Goal: Information Seeking & Learning: Find specific page/section

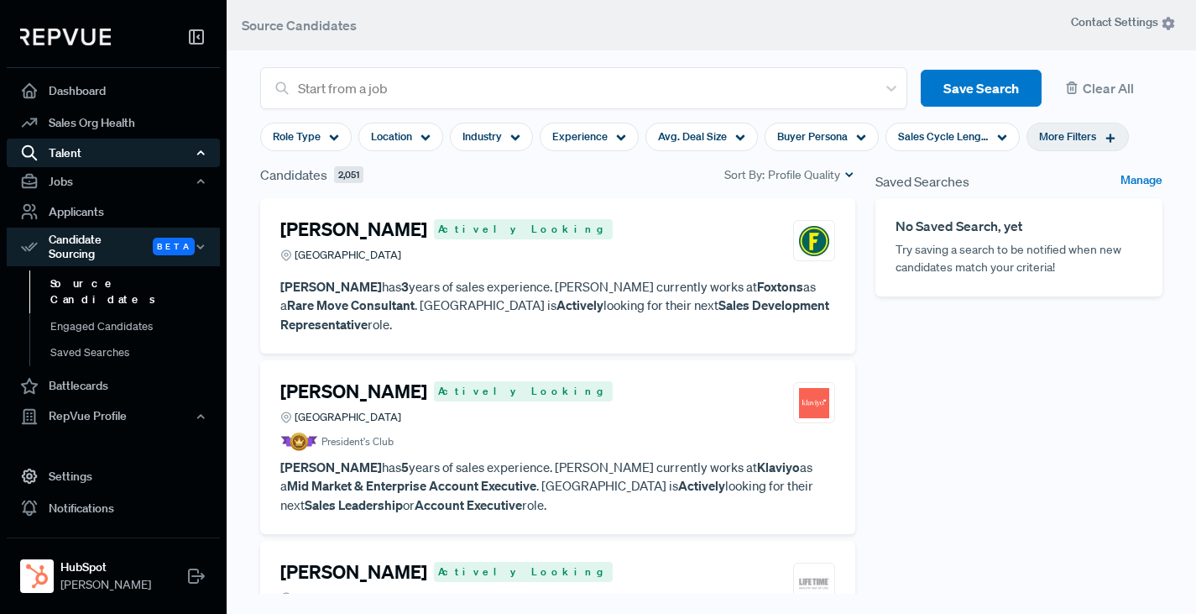
click at [66, 153] on div "Talent" at bounding box center [113, 153] width 213 height 29
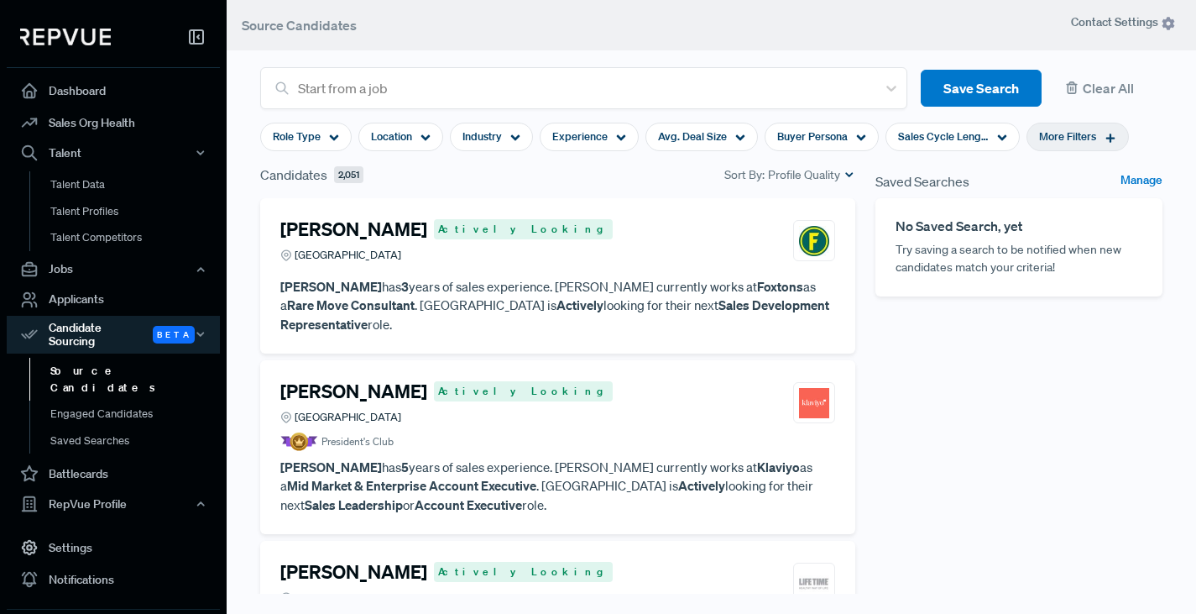
click at [1071, 138] on span "More Filters" at bounding box center [1067, 136] width 57 height 16
click at [1105, 83] on button "Clear All" at bounding box center [1108, 89] width 107 height 38
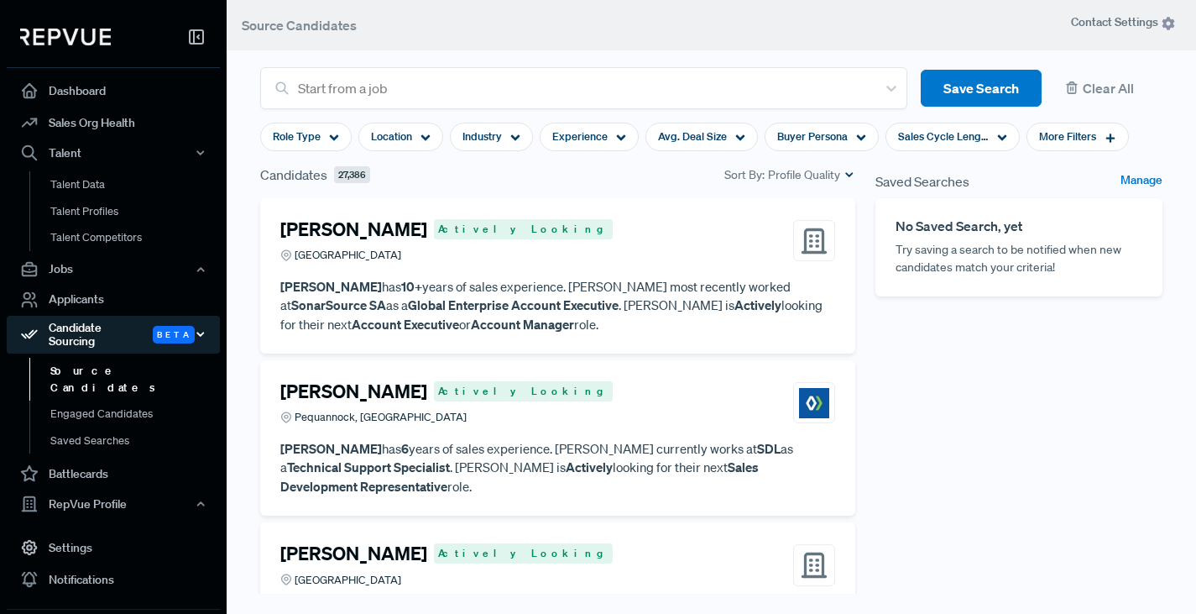
click at [202, 328] on icon "button" at bounding box center [201, 334] width 12 height 12
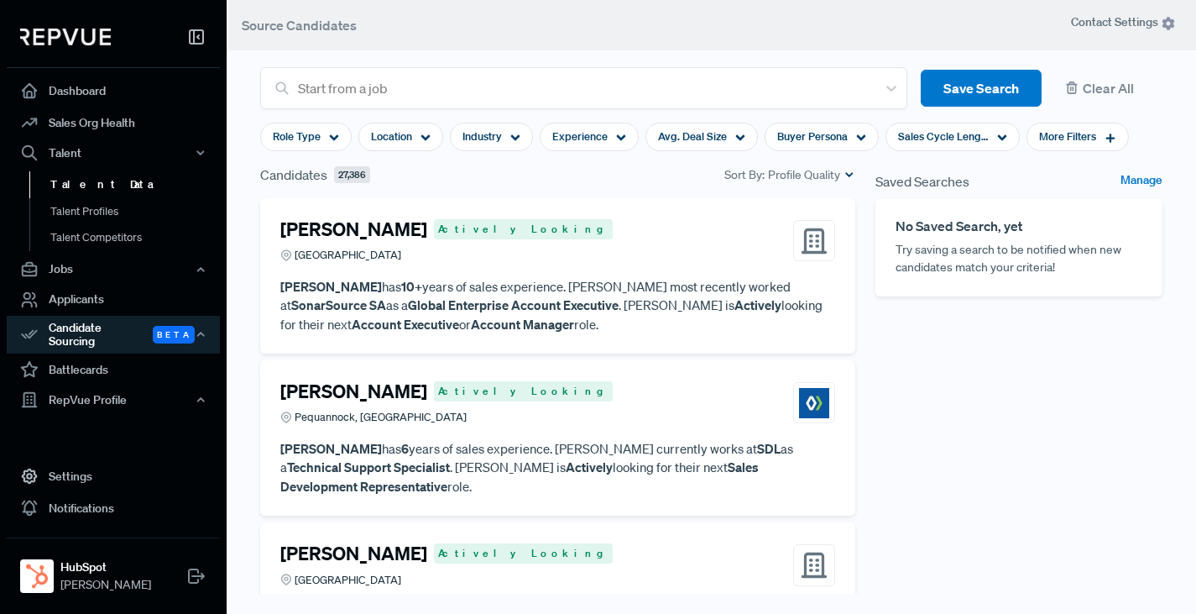
click at [81, 180] on link "Talent Data" at bounding box center [135, 184] width 213 height 27
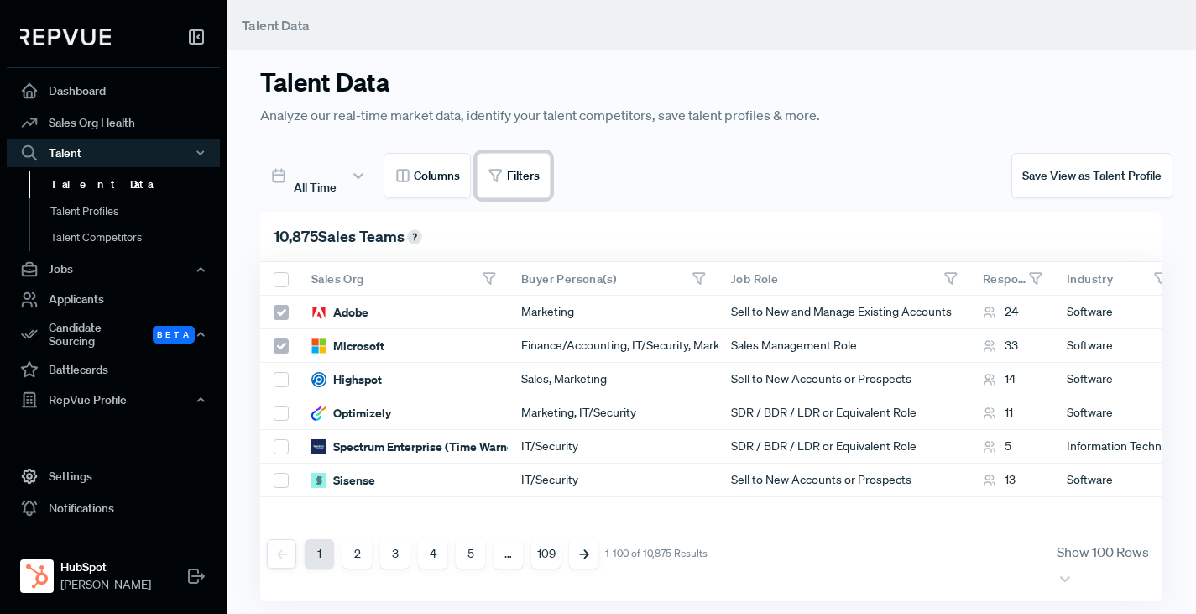
click at [510, 170] on button "Filters" at bounding box center [514, 175] width 74 height 45
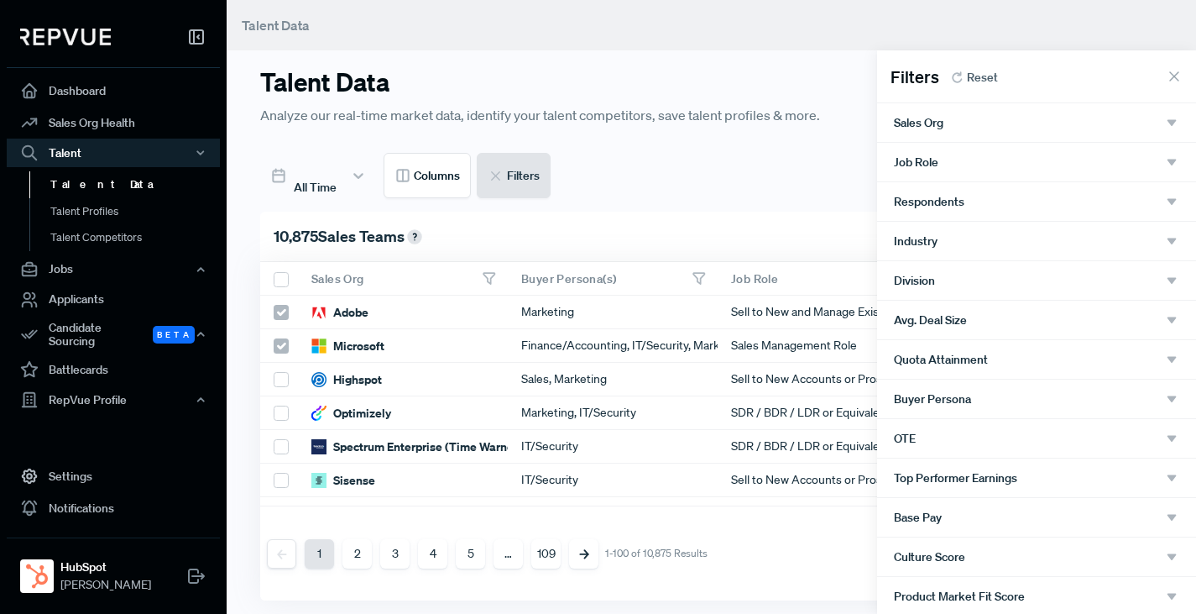
click at [969, 118] on div "Sales Org" at bounding box center [1036, 122] width 285 height 15
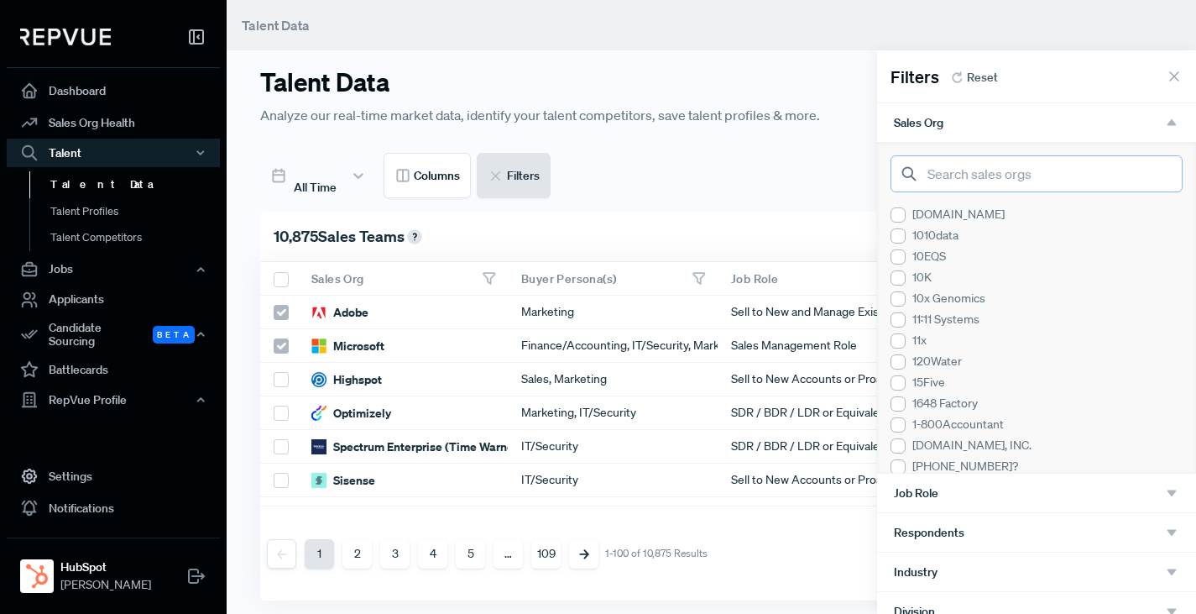
click at [960, 173] on input "search" at bounding box center [1037, 173] width 292 height 37
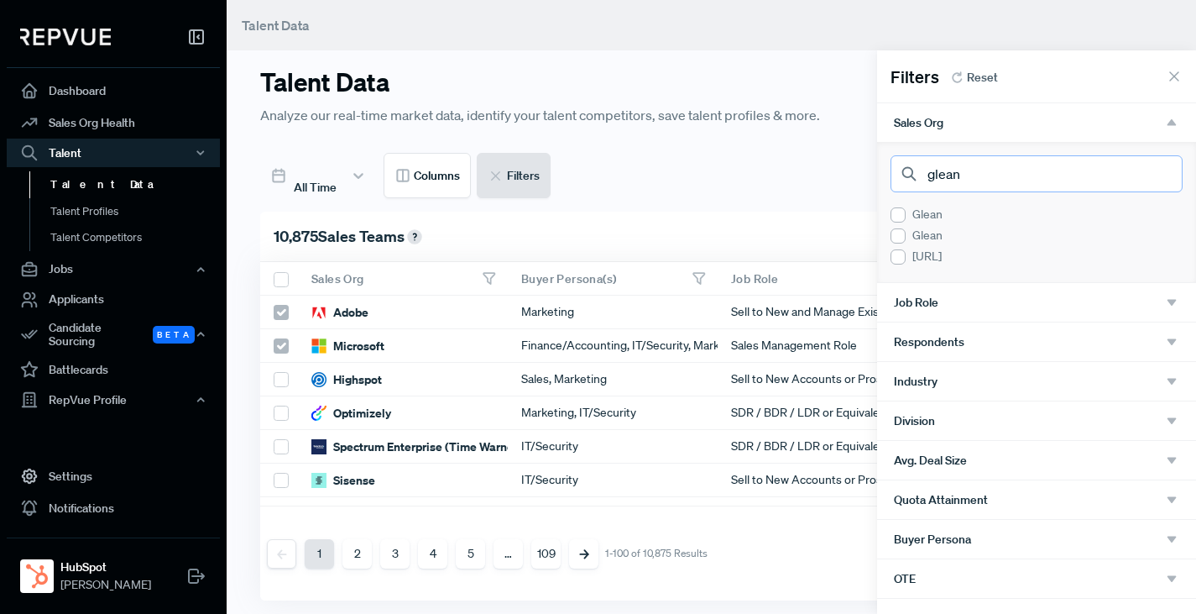
type input "glean"
click at [926, 217] on div "Glean" at bounding box center [1037, 215] width 292 height 18
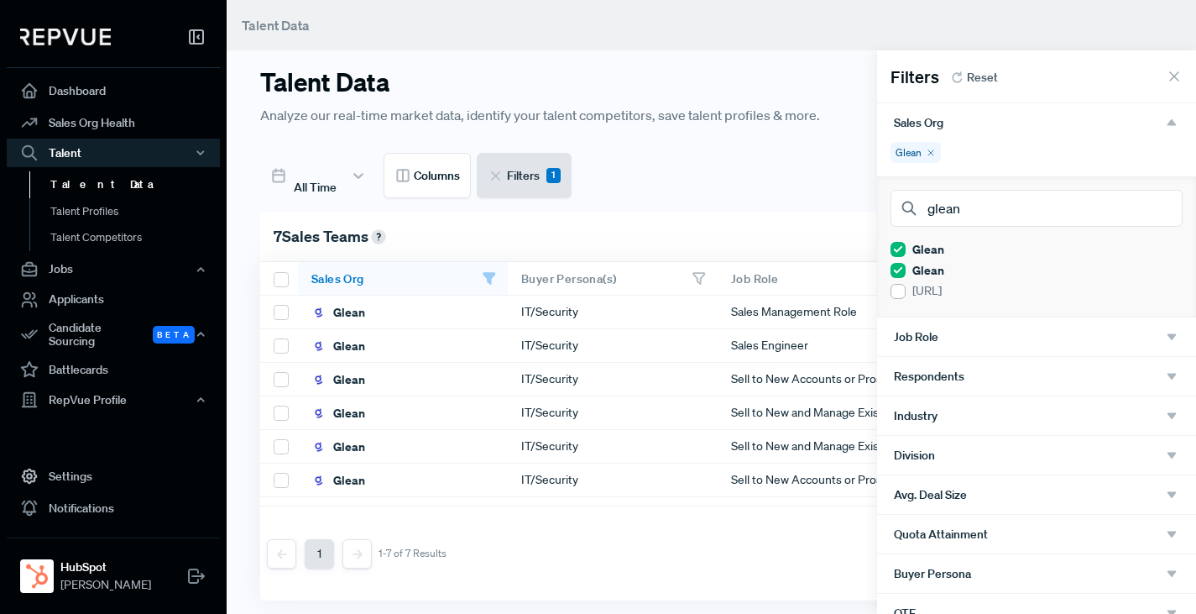
click at [901, 291] on div at bounding box center [898, 291] width 15 height 15
click at [747, 162] on div at bounding box center [598, 307] width 1196 height 614
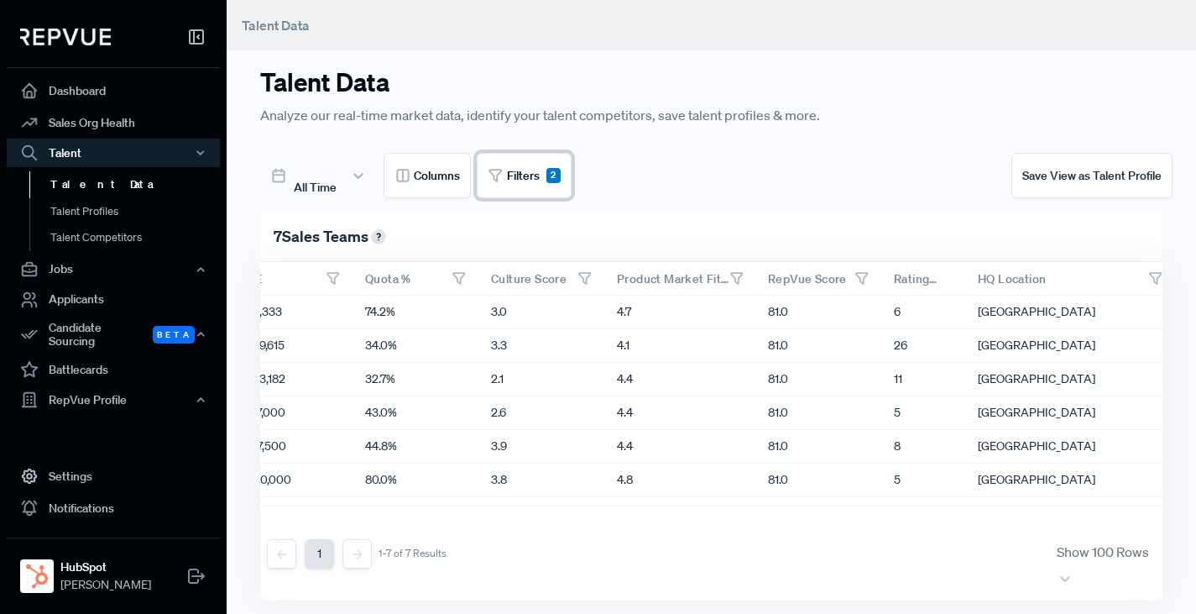
scroll to position [0, 1343]
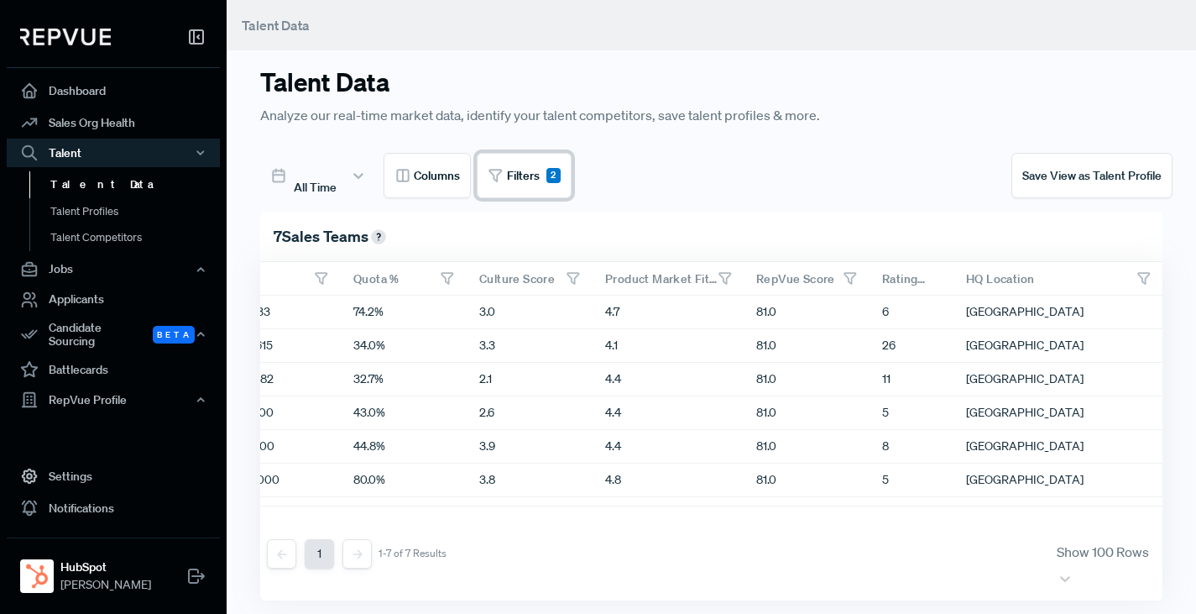
click at [523, 170] on span "Filters" at bounding box center [523, 176] width 33 height 18
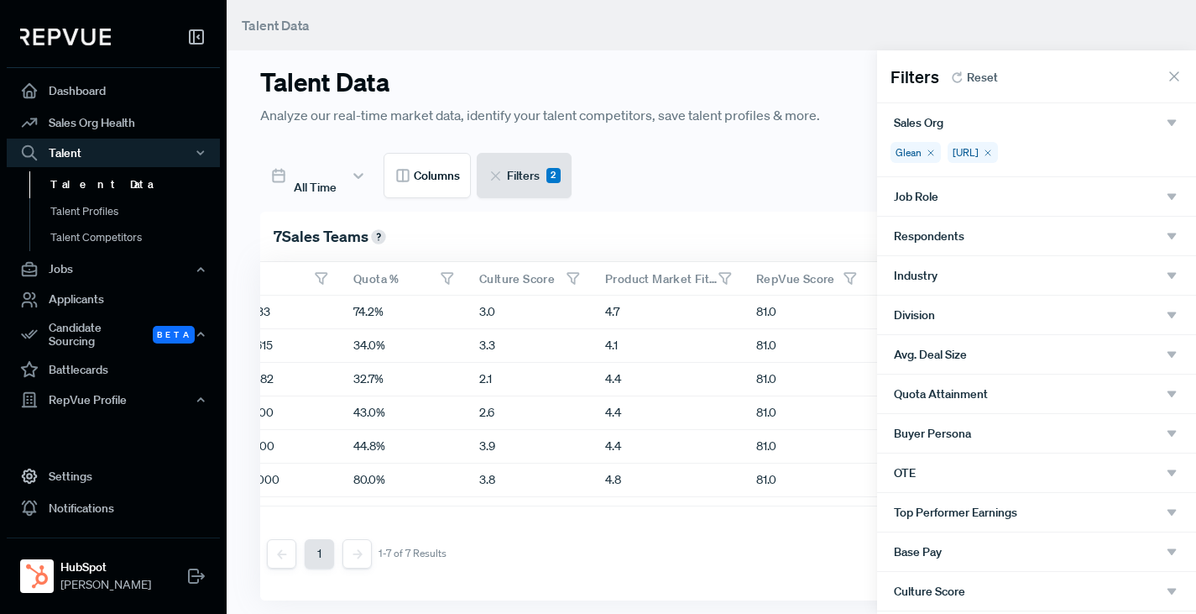
click at [993, 150] on icon at bounding box center [988, 153] width 10 height 10
click at [934, 150] on icon at bounding box center [931, 153] width 10 height 10
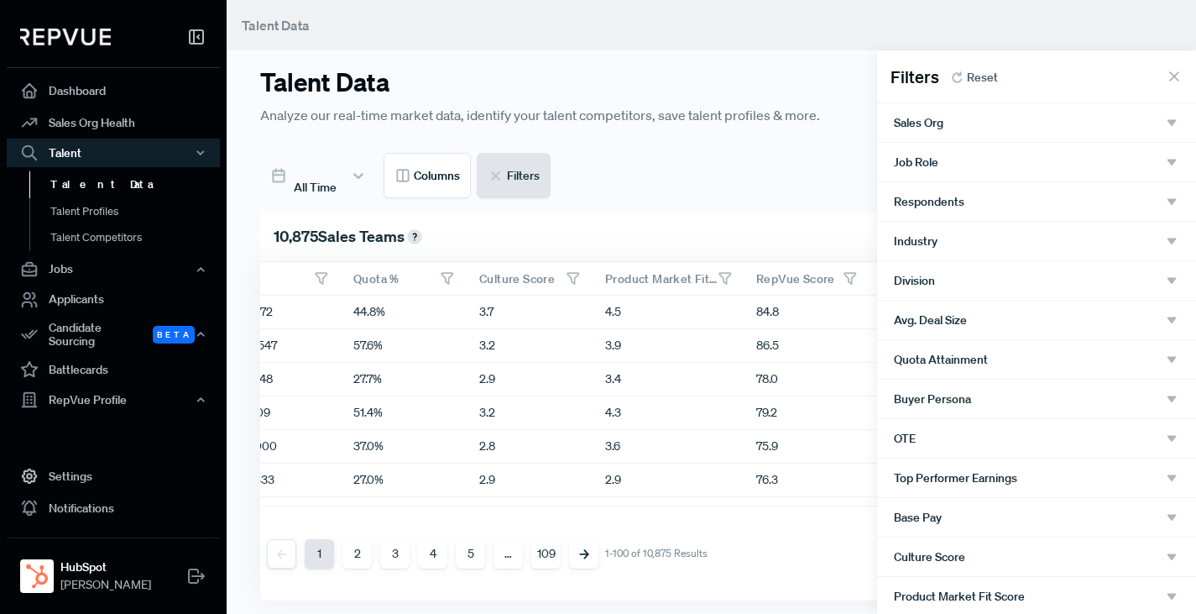
click at [957, 123] on div "Sales Org" at bounding box center [1036, 122] width 285 height 15
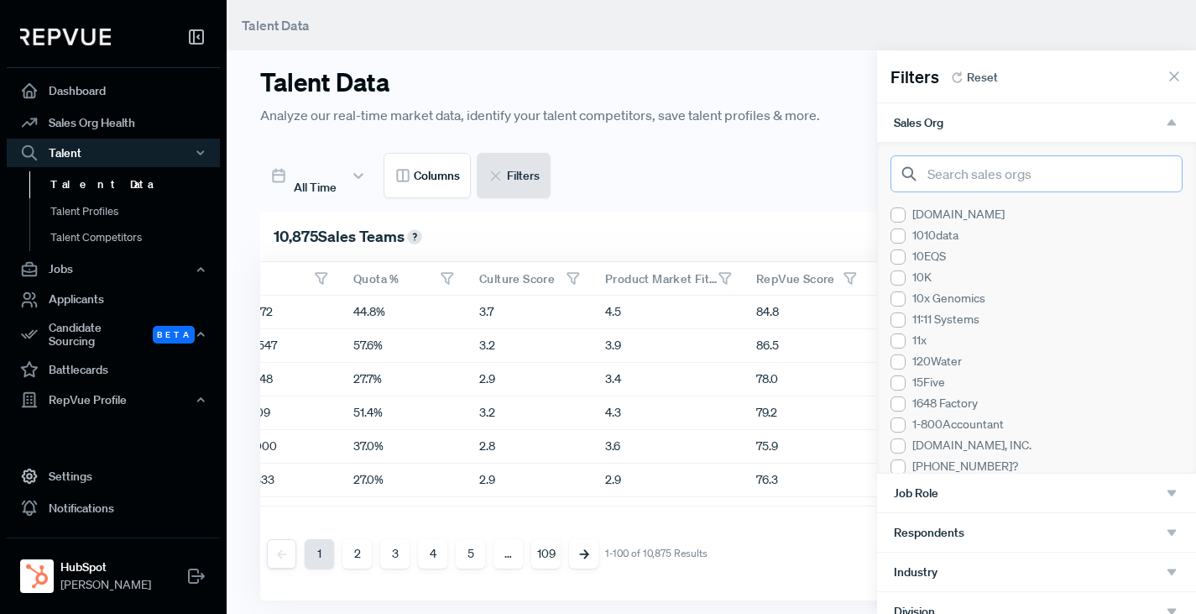
click at [966, 178] on input "search" at bounding box center [1037, 173] width 292 height 37
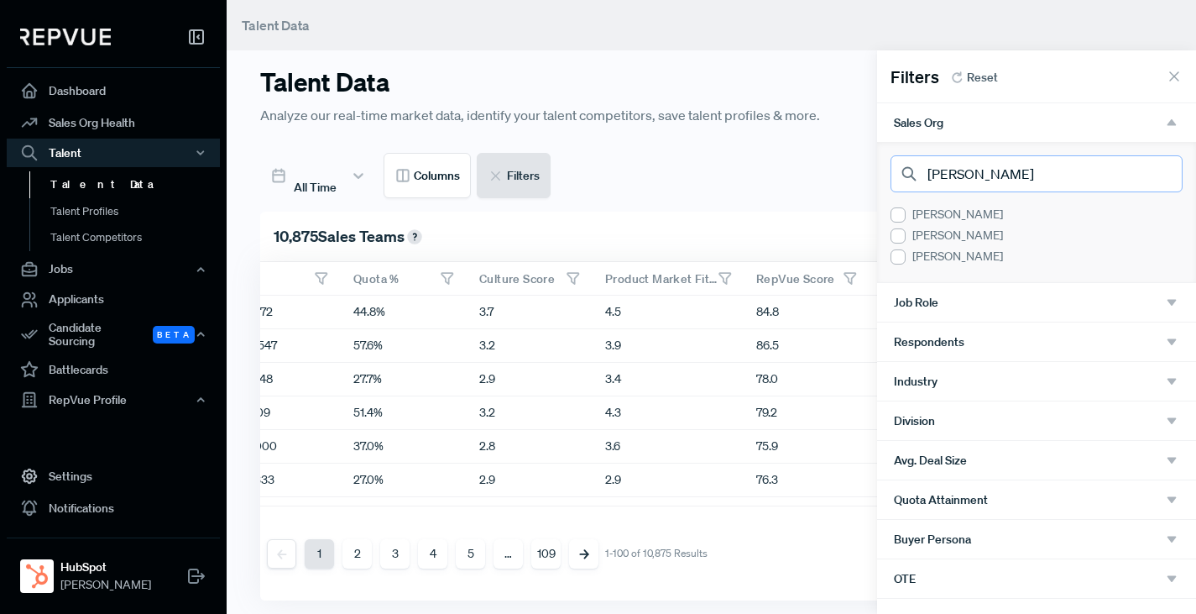
type input "[PERSON_NAME]"
click at [896, 215] on div at bounding box center [898, 214] width 15 height 15
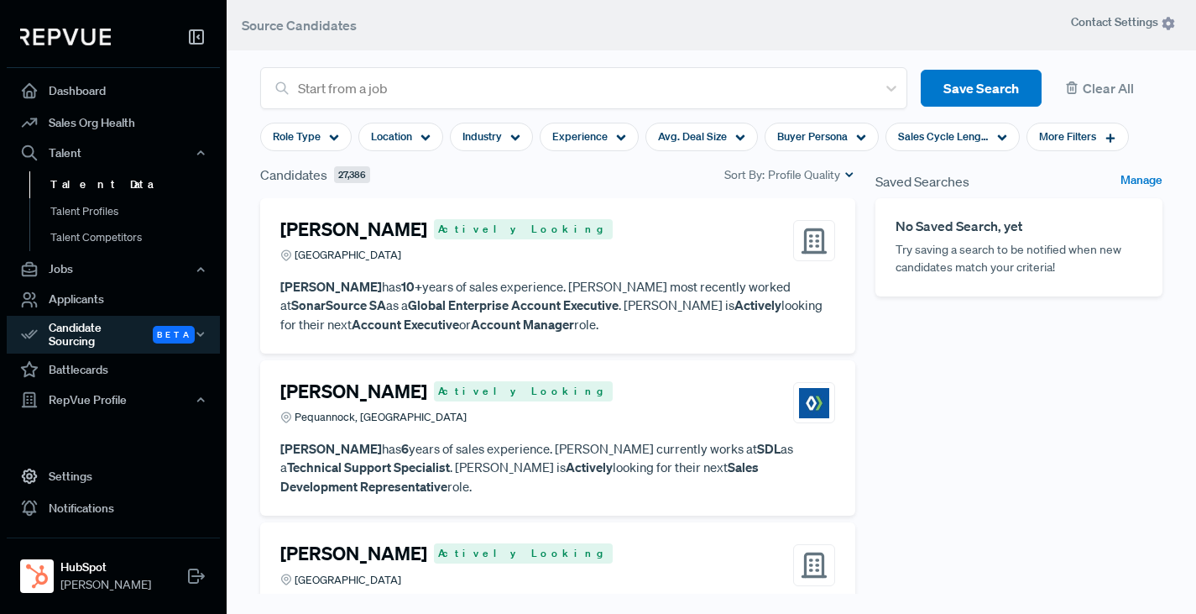
click at [82, 180] on link "Talent Data" at bounding box center [135, 184] width 213 height 27
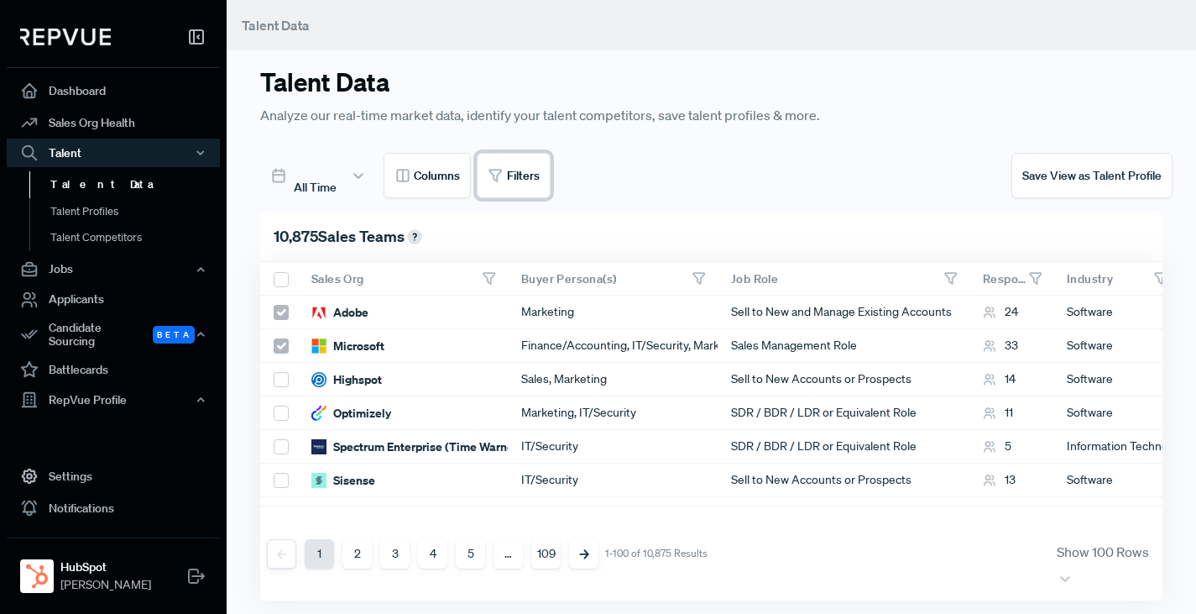
click at [526, 167] on span "Filters" at bounding box center [523, 176] width 33 height 18
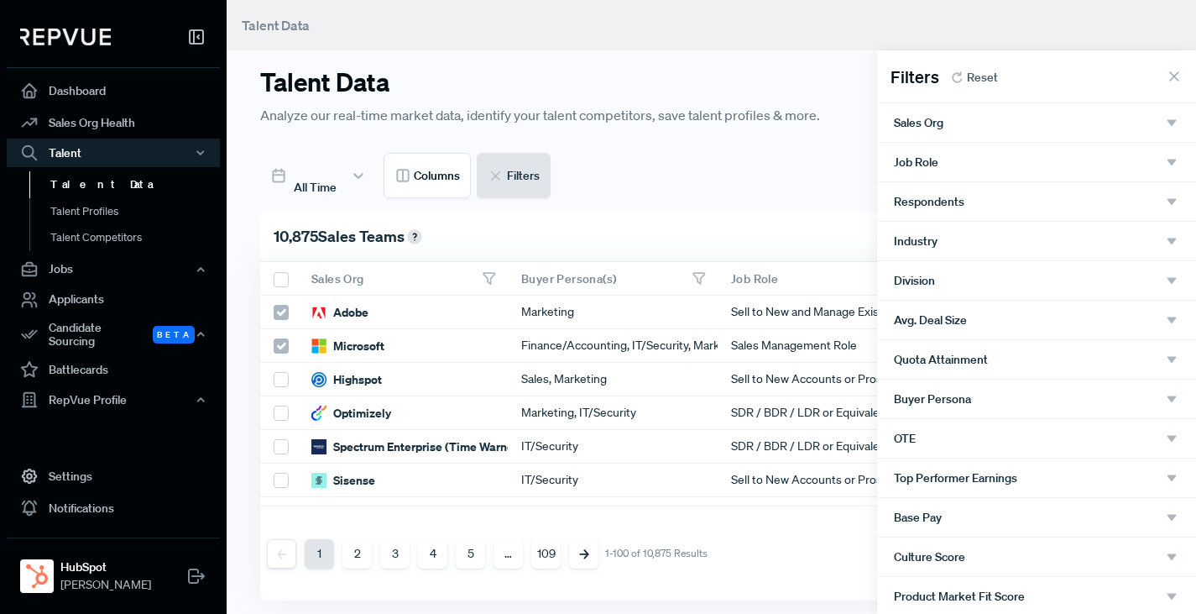
click at [712, 82] on div at bounding box center [598, 307] width 1196 height 614
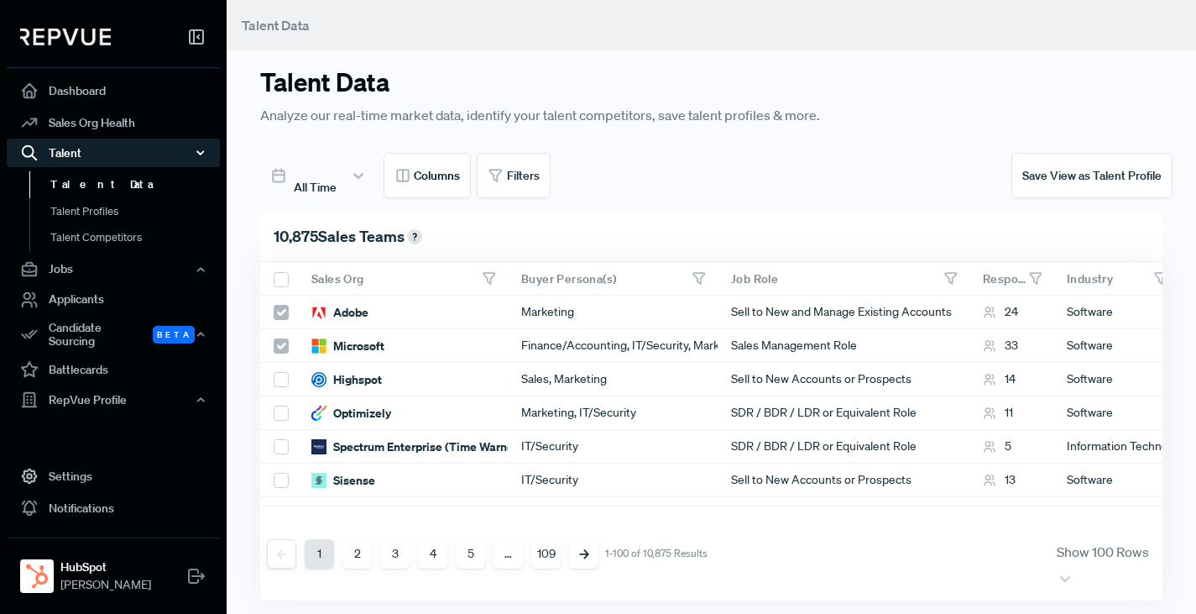
click at [202, 154] on icon "button" at bounding box center [201, 153] width 12 height 12
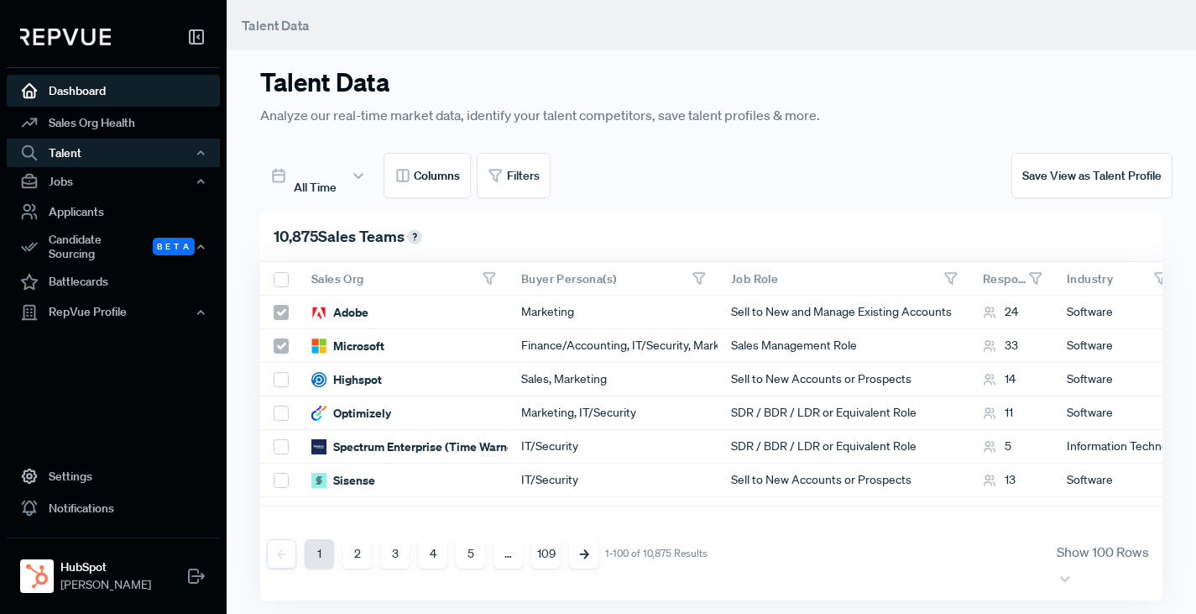
click at [61, 92] on link "Dashboard" at bounding box center [113, 91] width 213 height 32
